Goal: Information Seeking & Learning: Learn about a topic

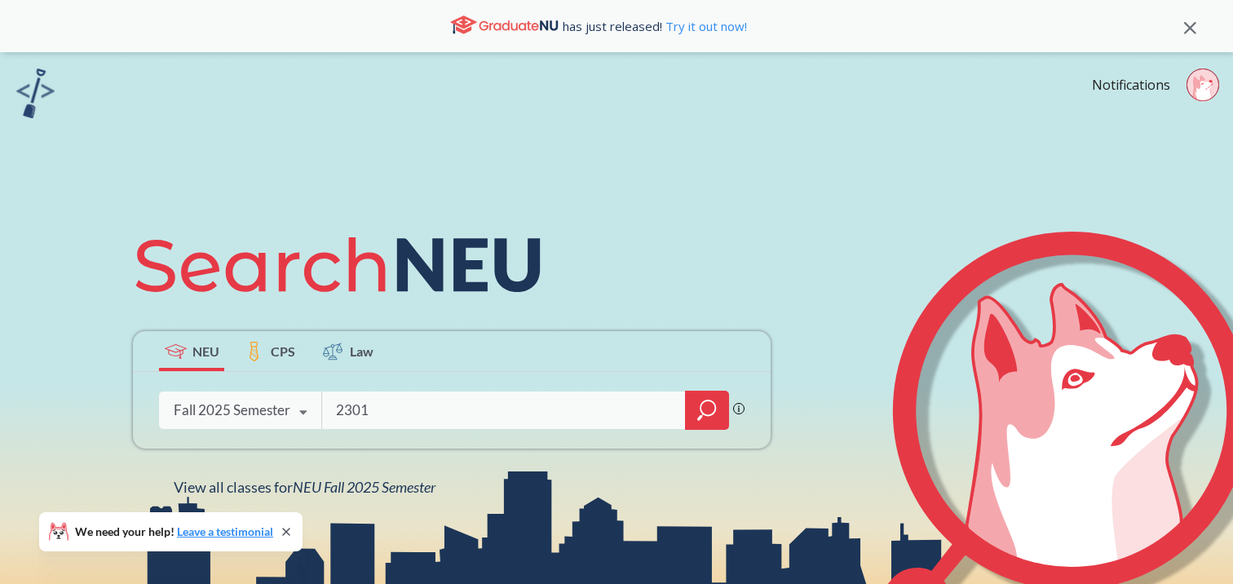
type input "2301"
click at [690, 412] on div at bounding box center [707, 410] width 44 height 39
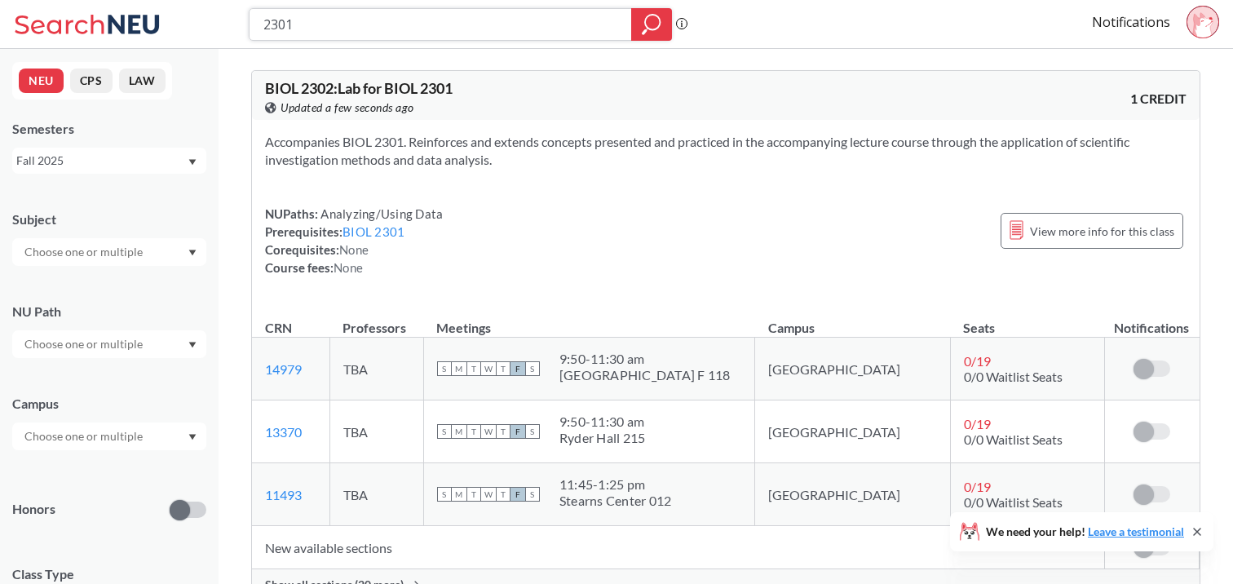
drag, startPoint x: 309, startPoint y: 26, endPoint x: 225, endPoint y: 26, distance: 84.0
click at [225, 26] on div "2301 Phrase search guarantees the exact search appears in the results. Ex. If y…" at bounding box center [616, 24] width 1233 height 49
type input "2201"
click at [639, 26] on div at bounding box center [651, 24] width 41 height 33
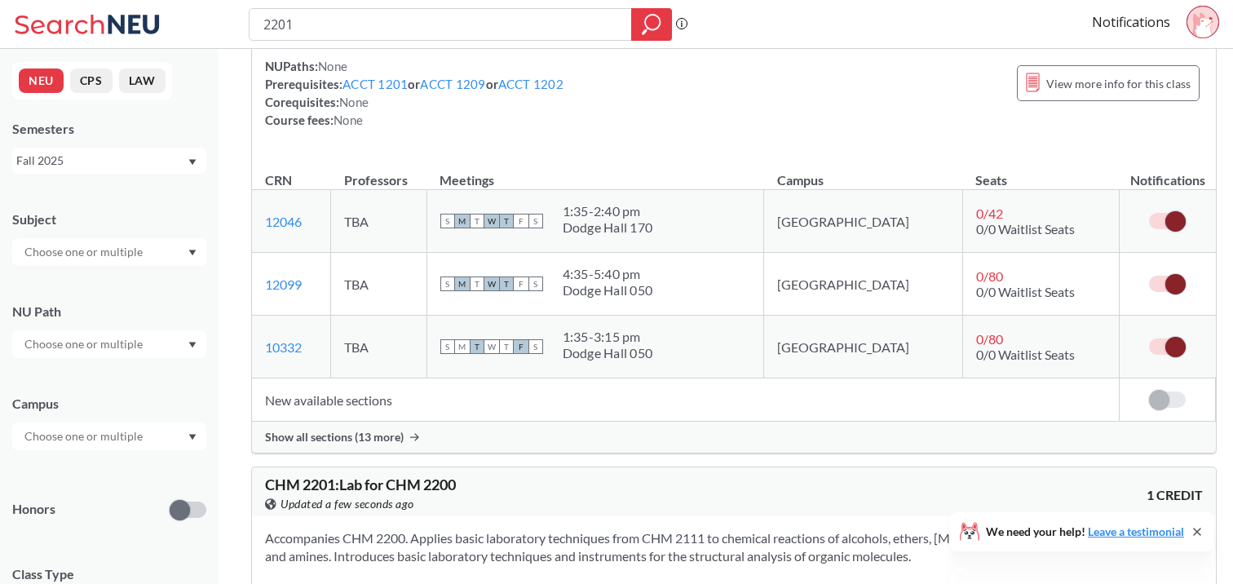
scroll to position [206, 0]
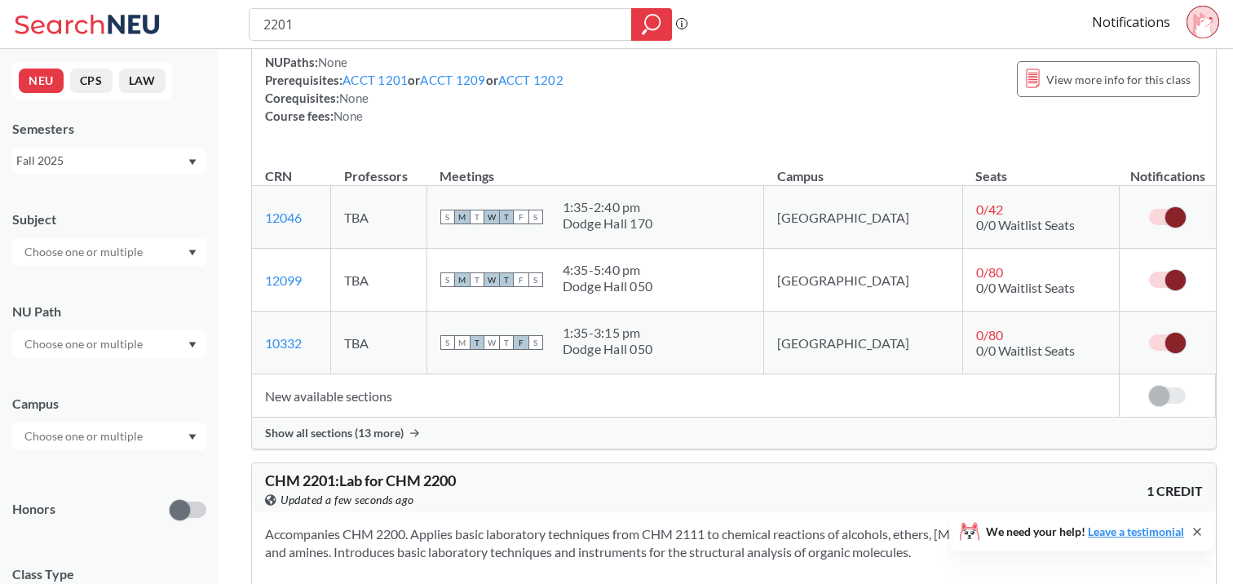
click at [325, 428] on span "Show all sections (13 more)" at bounding box center [334, 433] width 139 height 15
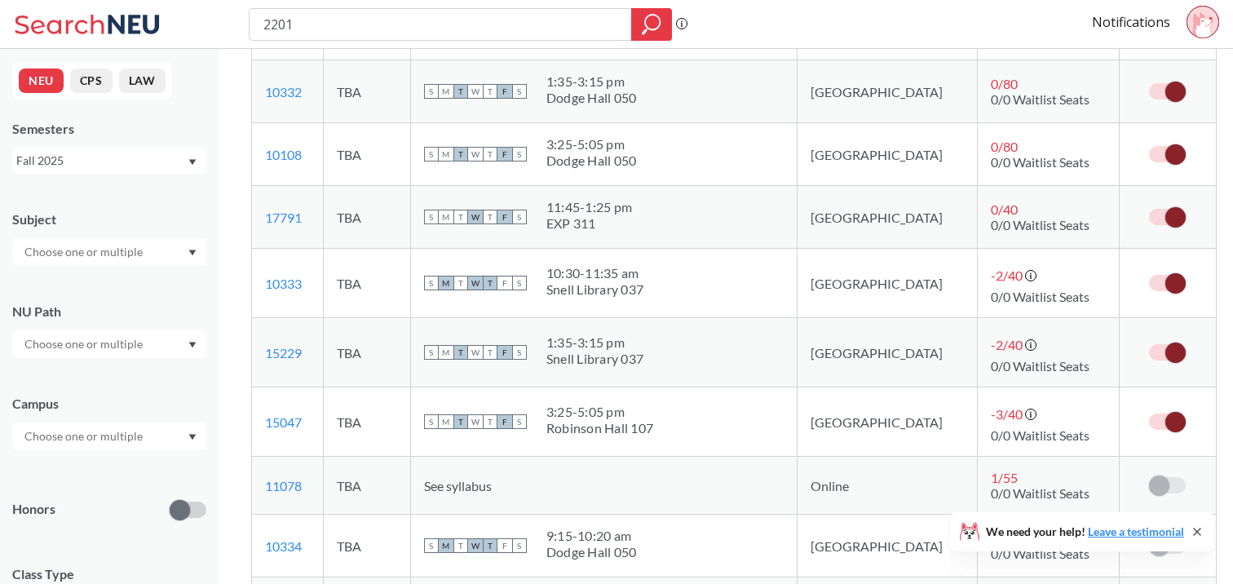
scroll to position [454, 0]
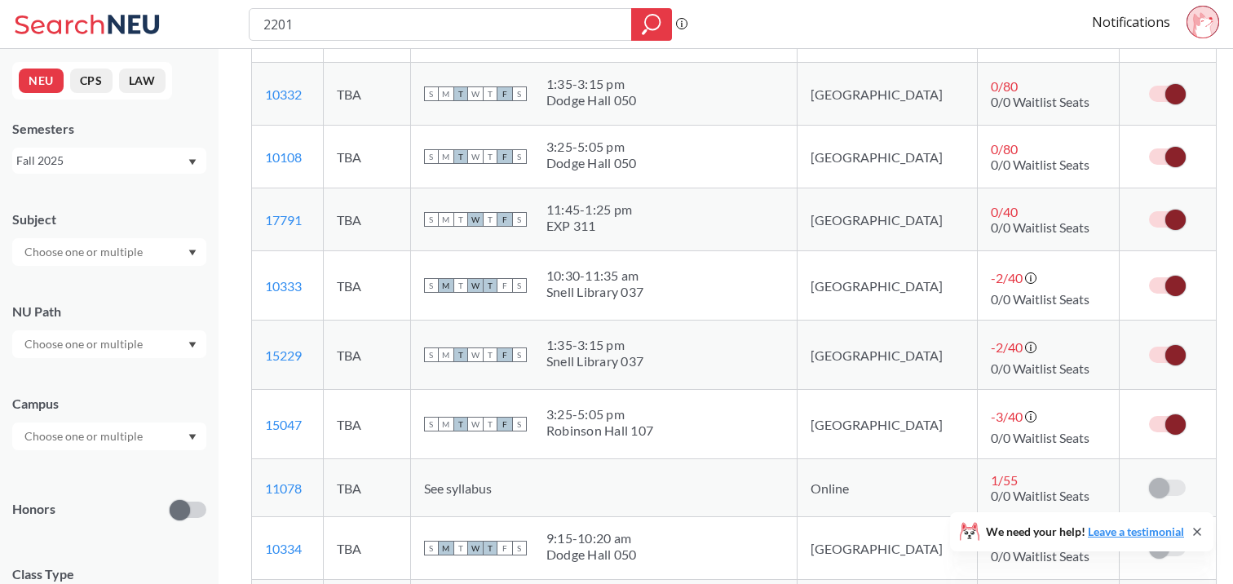
click at [1166, 427] on span at bounding box center [1176, 424] width 20 height 20
click at [1149, 416] on input "checkbox" at bounding box center [1149, 416] width 0 height 0
click at [1166, 354] on span at bounding box center [1176, 355] width 20 height 20
click at [1149, 347] on input "checkbox" at bounding box center [1149, 347] width 0 height 0
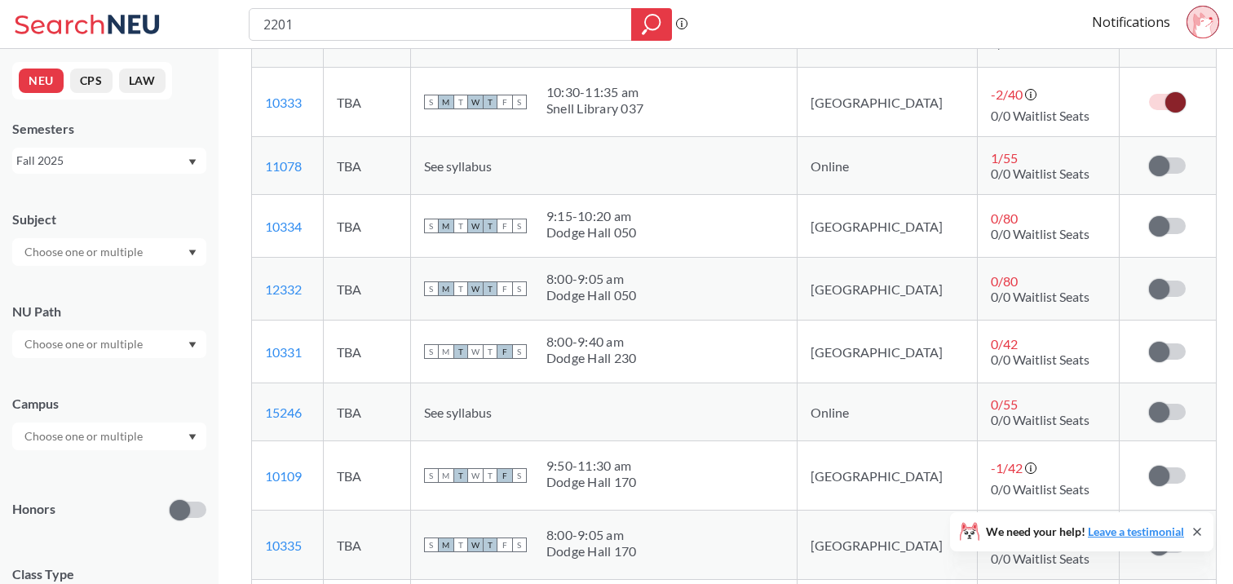
scroll to position [639, 0]
click at [1149, 354] on span at bounding box center [1159, 351] width 20 height 20
click at [1149, 343] on input "checkbox" at bounding box center [1149, 343] width 0 height 0
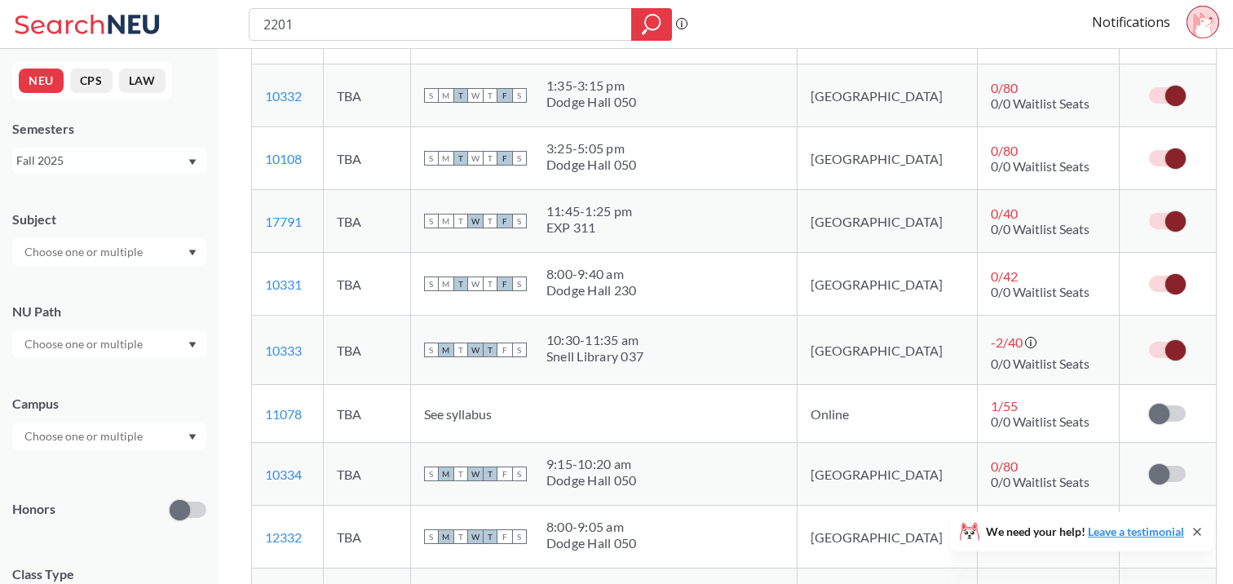
scroll to position [437, 0]
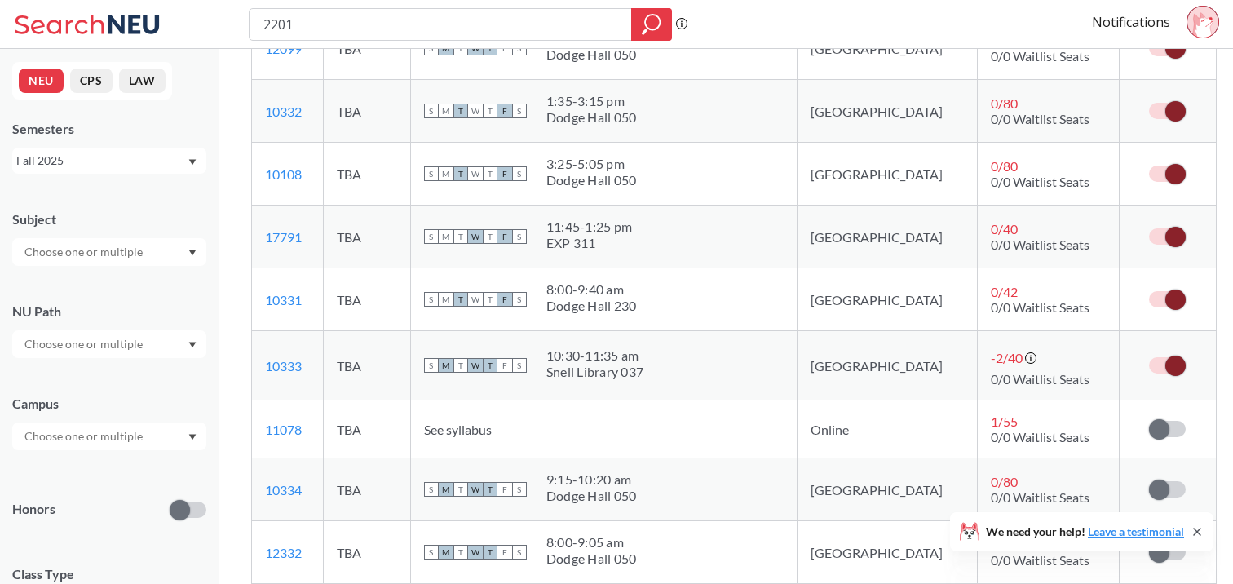
click at [1166, 235] on span at bounding box center [1176, 237] width 20 height 20
click at [1149, 228] on input "checkbox" at bounding box center [1149, 228] width 0 height 0
click at [1153, 166] on label at bounding box center [1167, 174] width 37 height 16
click at [1149, 166] on input "checkbox" at bounding box center [1149, 166] width 0 height 0
click at [1144, 124] on td at bounding box center [1168, 111] width 96 height 63
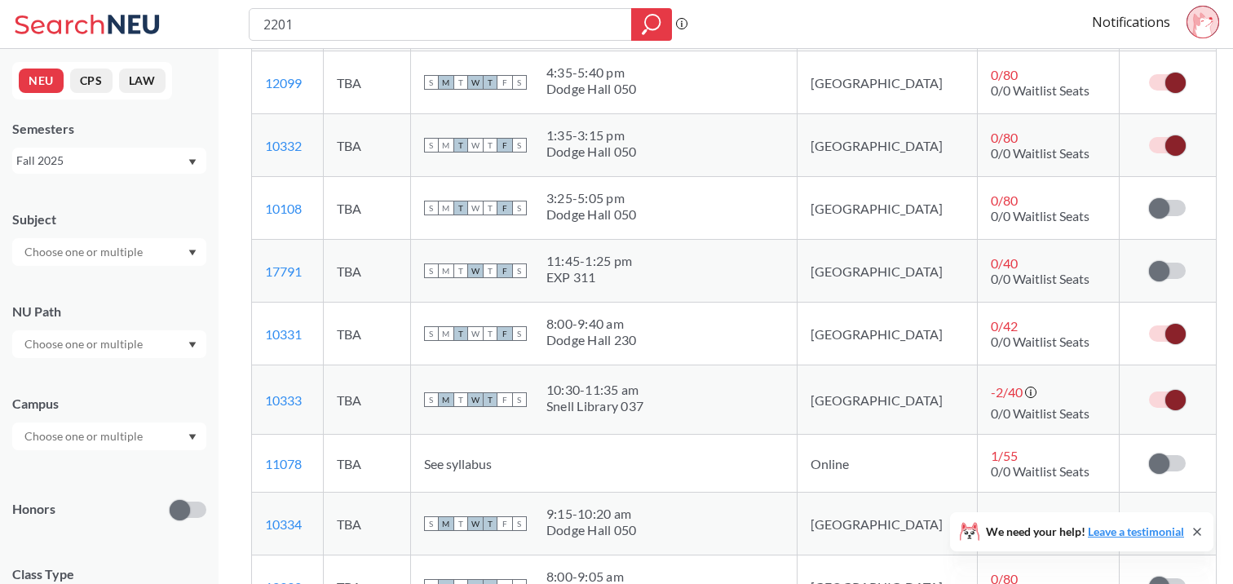
scroll to position [396, 0]
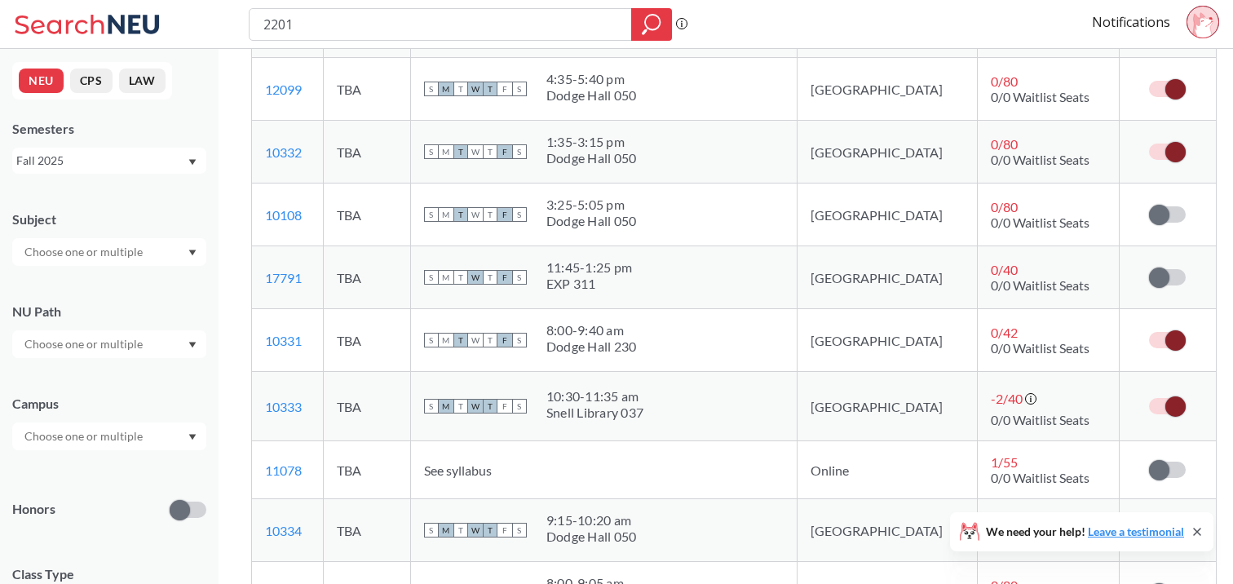
click at [1149, 153] on label at bounding box center [1167, 152] width 37 height 16
click at [1149, 144] on input "checkbox" at bounding box center [1149, 144] width 0 height 0
click at [1148, 100] on td at bounding box center [1168, 89] width 96 height 63
click at [1149, 94] on label at bounding box center [1167, 89] width 37 height 16
click at [1149, 81] on input "checkbox" at bounding box center [1149, 81] width 0 height 0
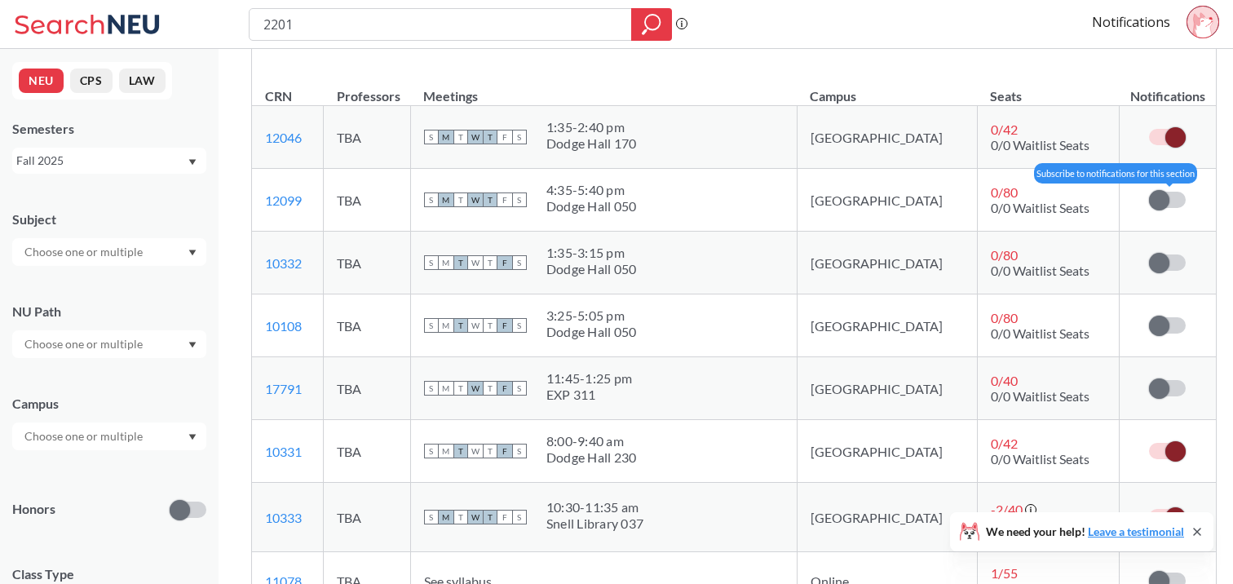
scroll to position [286, 0]
click at [1166, 132] on span at bounding box center [1176, 136] width 20 height 20
click at [1149, 128] on input "checkbox" at bounding box center [1149, 128] width 0 height 0
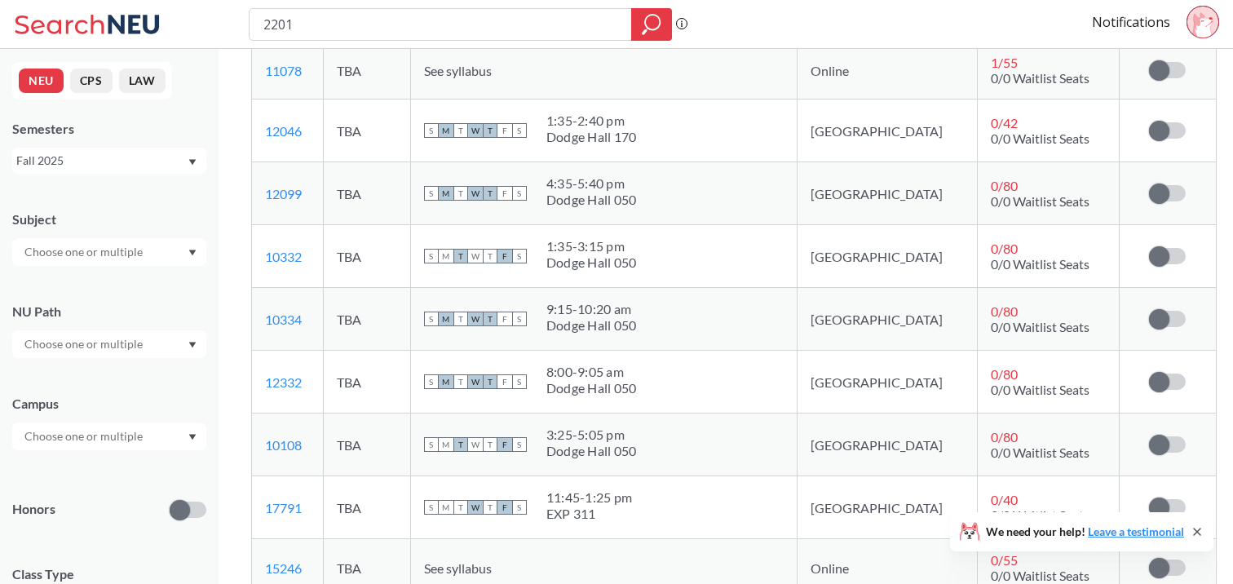
scroll to position [502, 0]
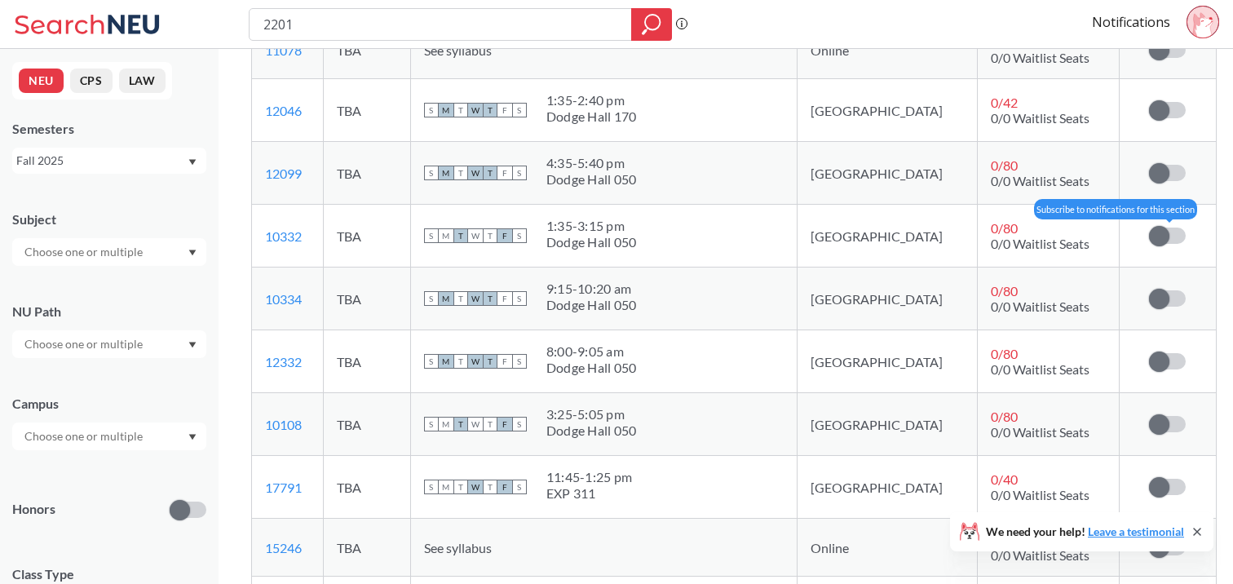
click at [1155, 237] on label at bounding box center [1167, 236] width 37 height 16
click at [1149, 228] on input "checkbox" at bounding box center [1149, 228] width 0 height 0
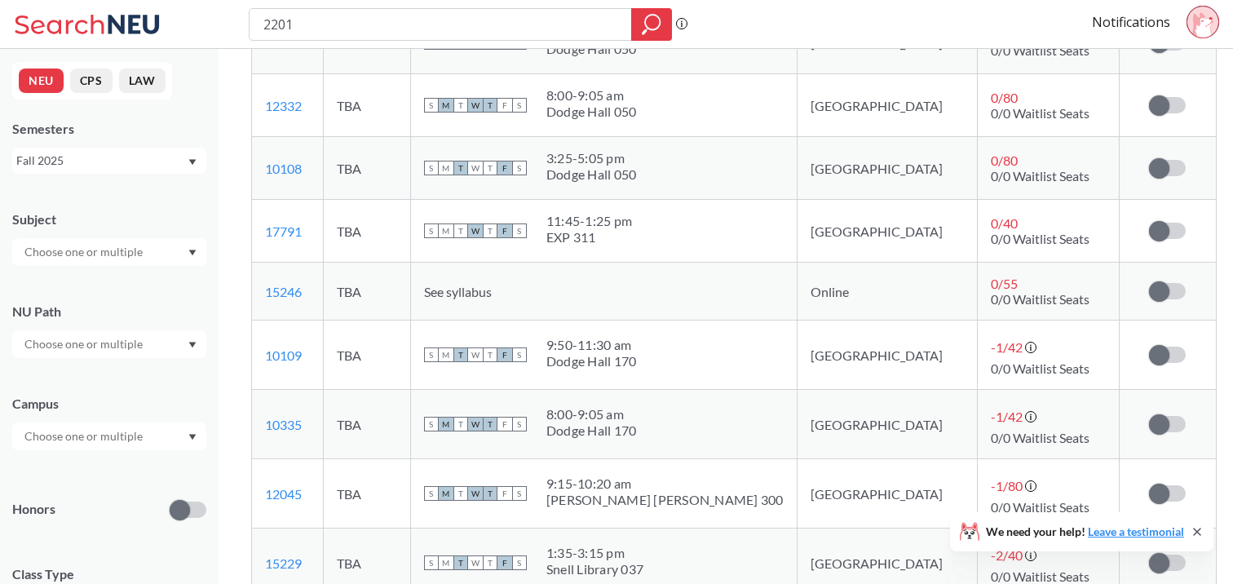
scroll to position [760, 0]
click at [1149, 361] on span at bounding box center [1159, 353] width 20 height 20
click at [1149, 345] on input "checkbox" at bounding box center [1149, 345] width 0 height 0
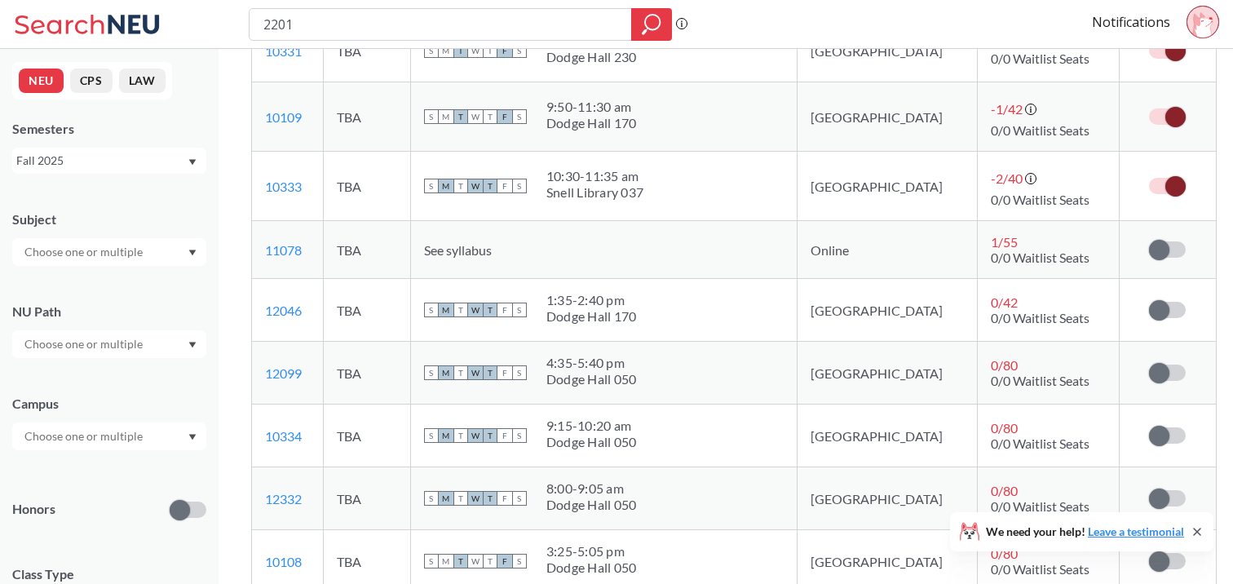
scroll to position [462, 0]
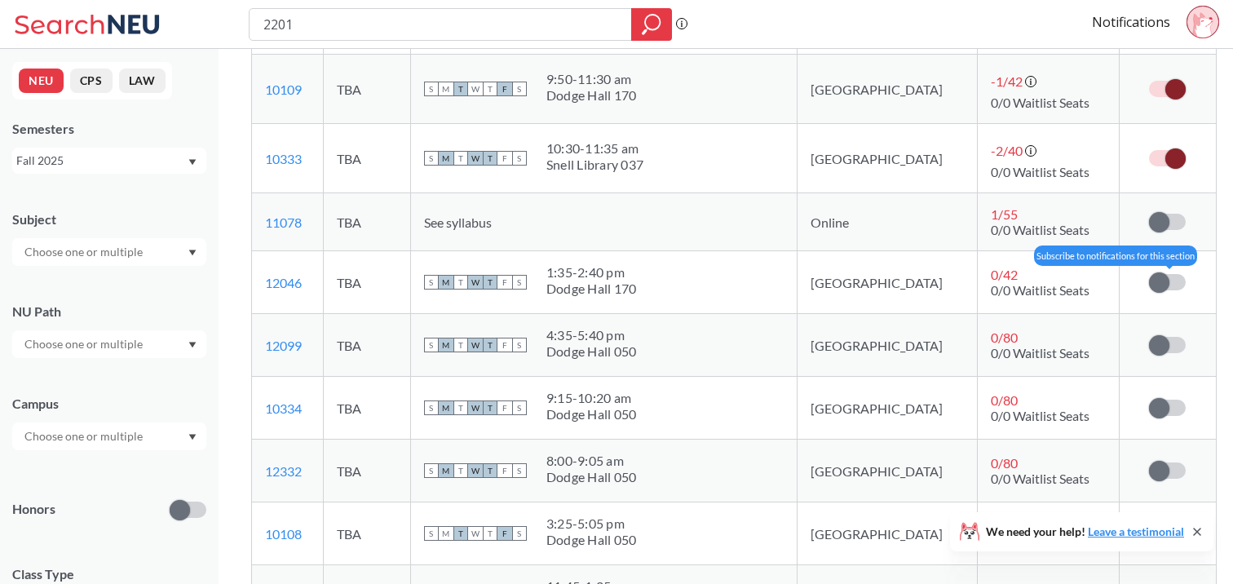
click at [1149, 282] on span at bounding box center [1159, 282] width 20 height 20
click at [1149, 274] on input "checkbox" at bounding box center [1149, 274] width 0 height 0
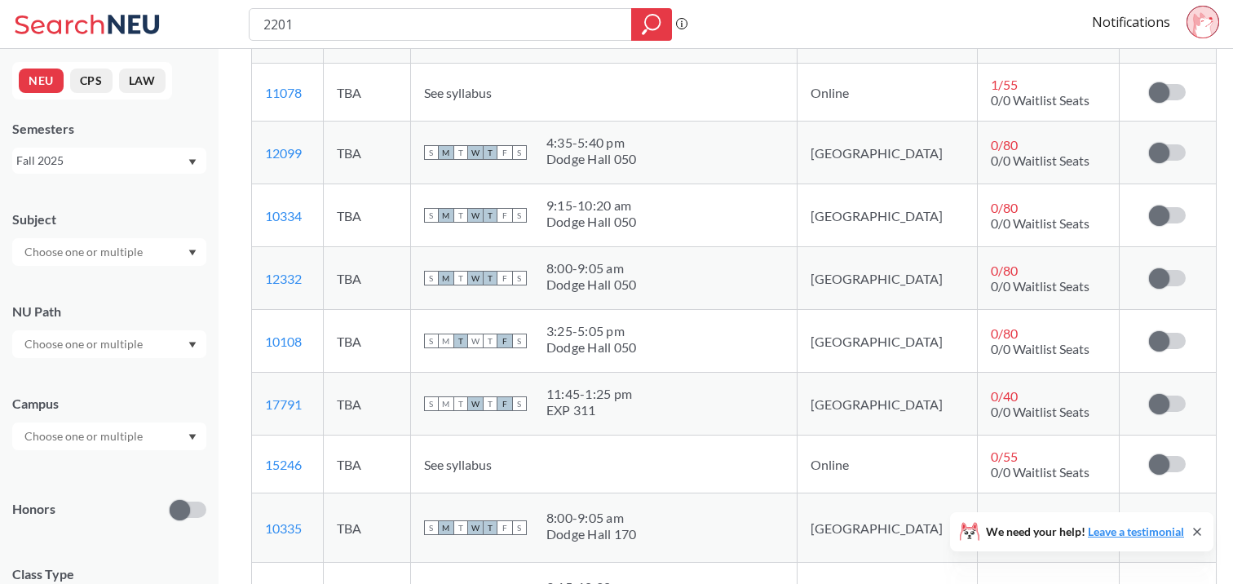
scroll to position [652, 0]
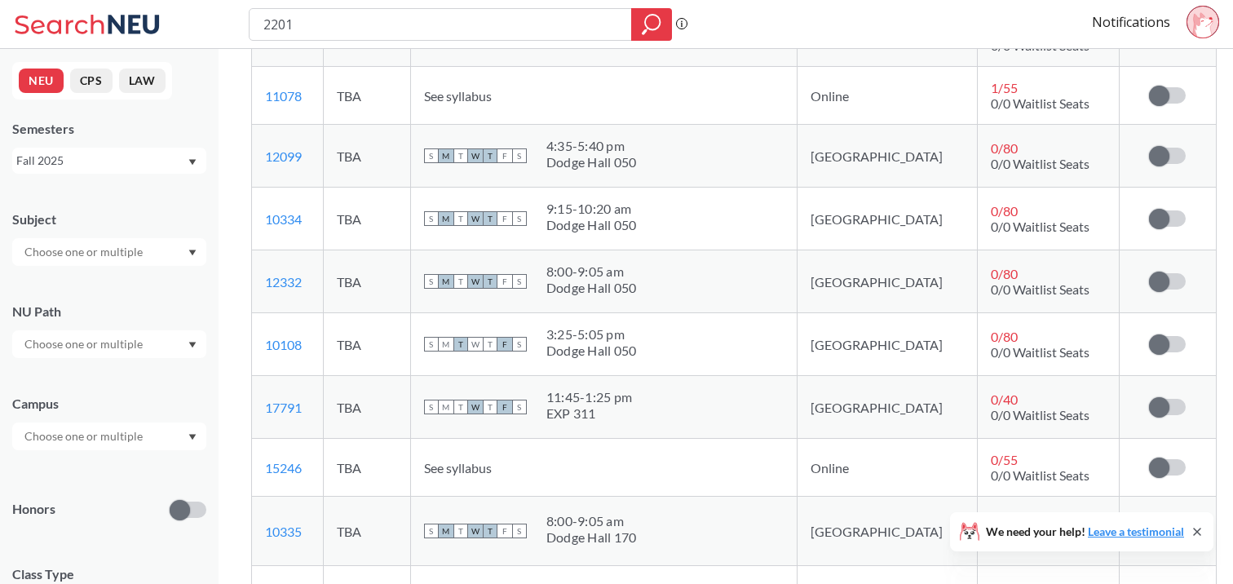
click at [1157, 398] on td "Subscribe to notifications for this section" at bounding box center [1168, 407] width 96 height 63
click at [1149, 413] on span at bounding box center [1159, 407] width 20 height 20
click at [1149, 399] on input "checkbox" at bounding box center [1149, 399] width 0 height 0
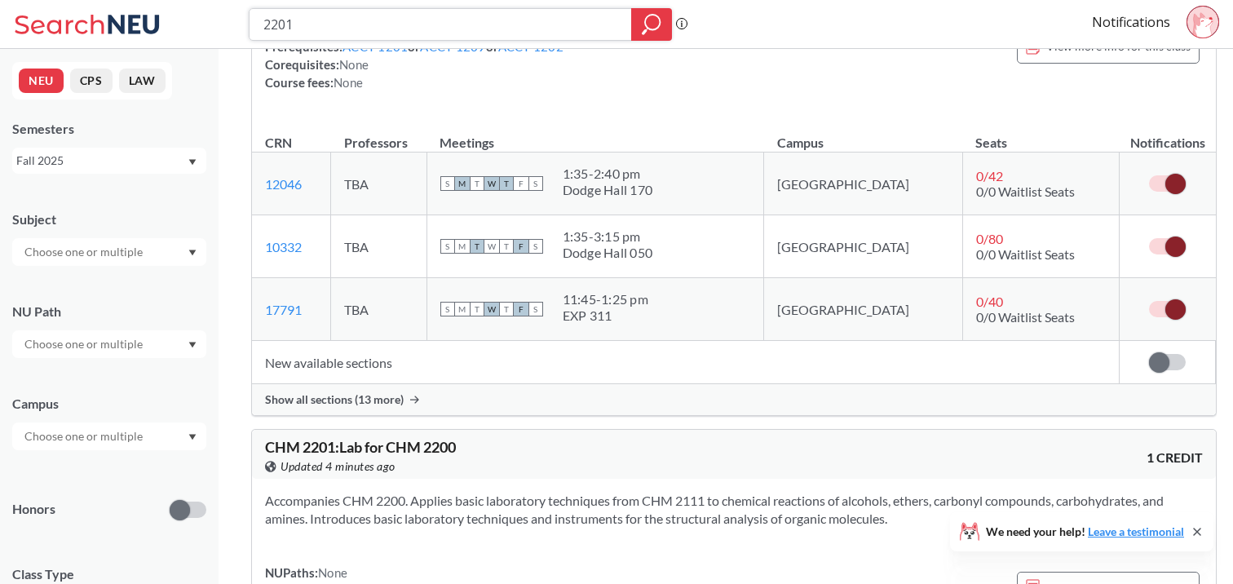
scroll to position [245, 0]
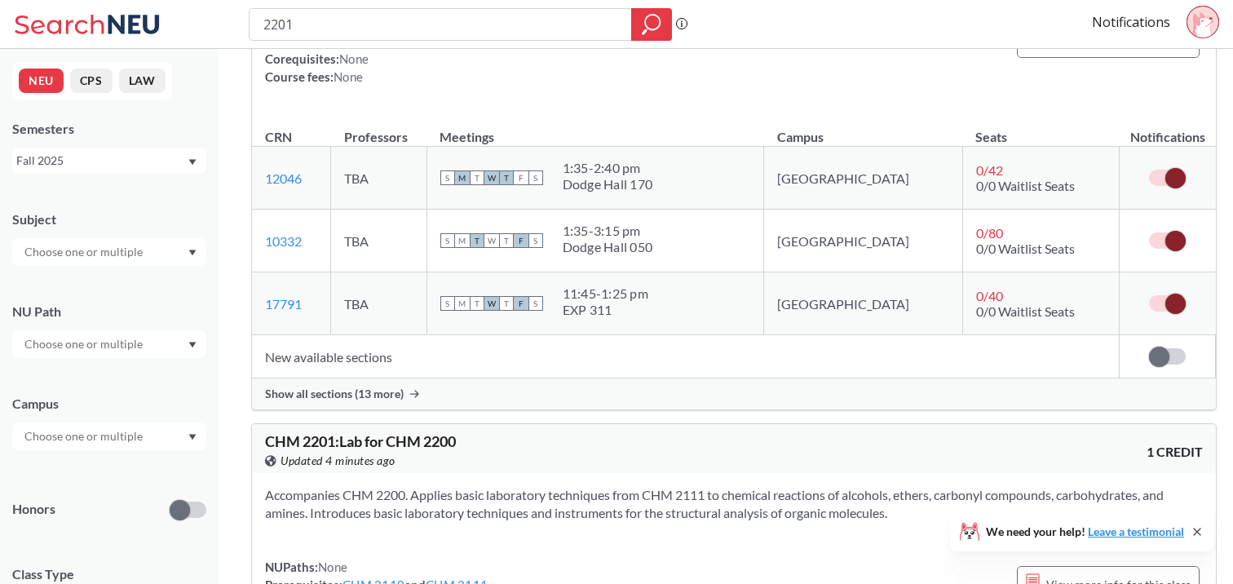
click at [360, 390] on span "Show all sections (13 more)" at bounding box center [334, 394] width 139 height 15
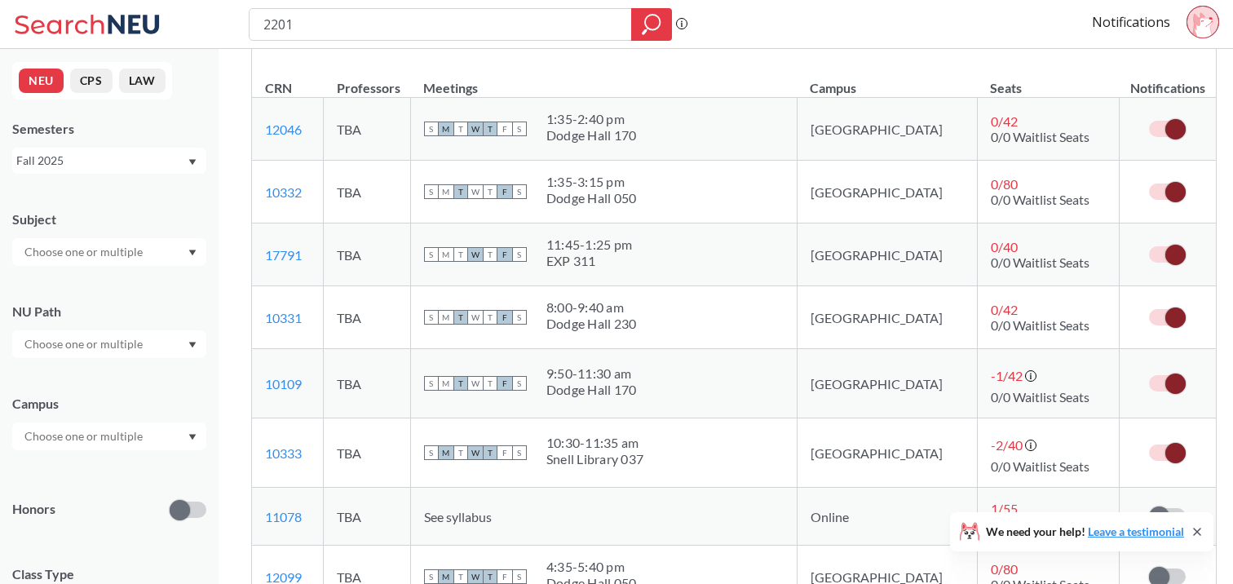
scroll to position [281, 0]
